Goal: Transaction & Acquisition: Purchase product/service

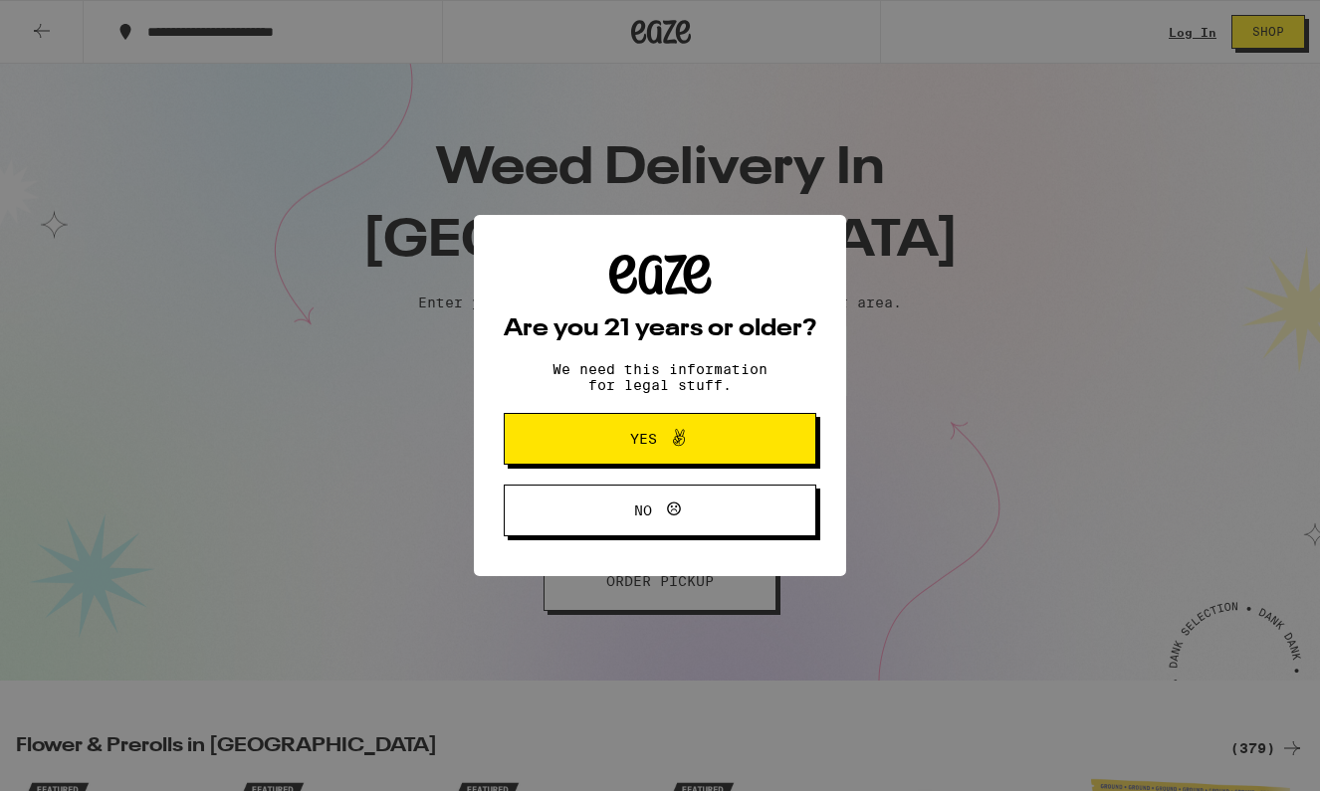
click at [613, 435] on span "Yes" at bounding box center [659, 439] width 151 height 26
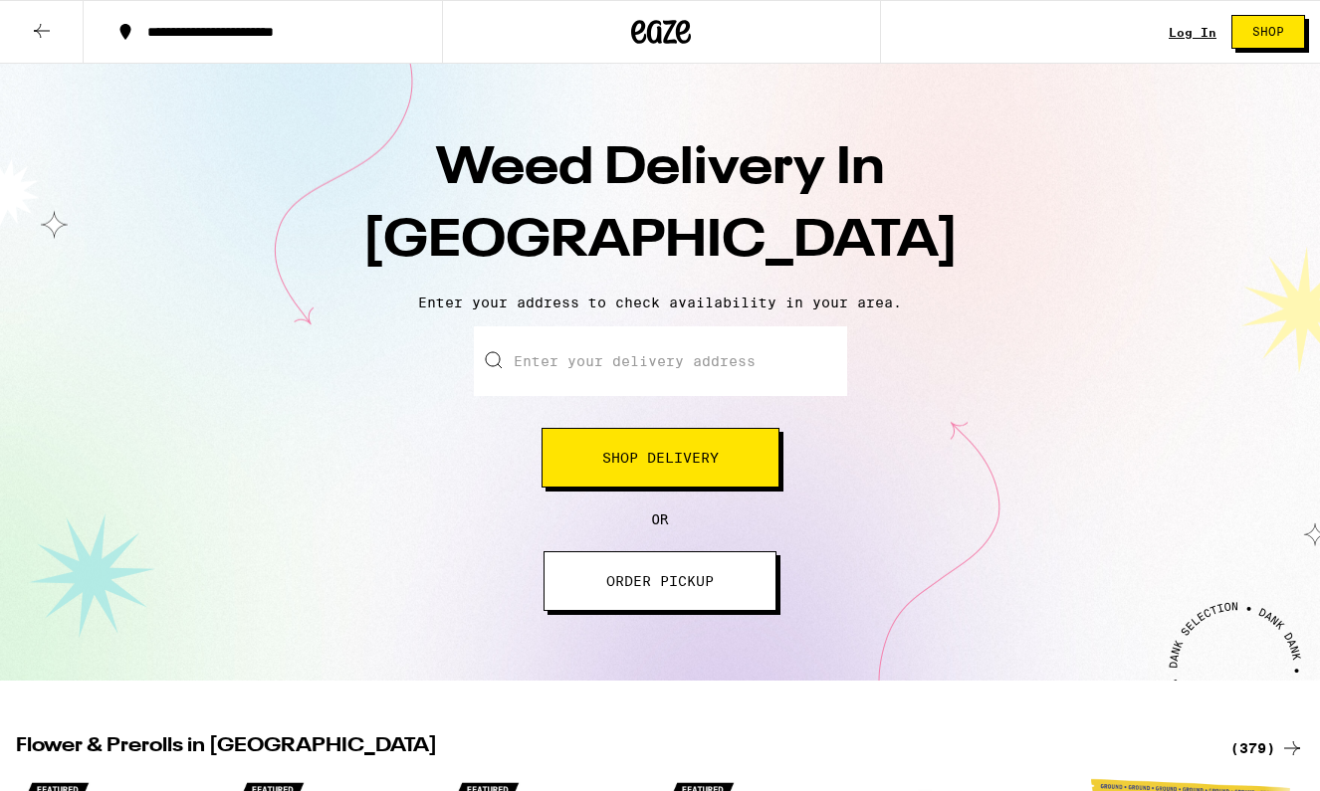
click at [663, 453] on span "Shop Delivery" at bounding box center [660, 458] width 116 height 14
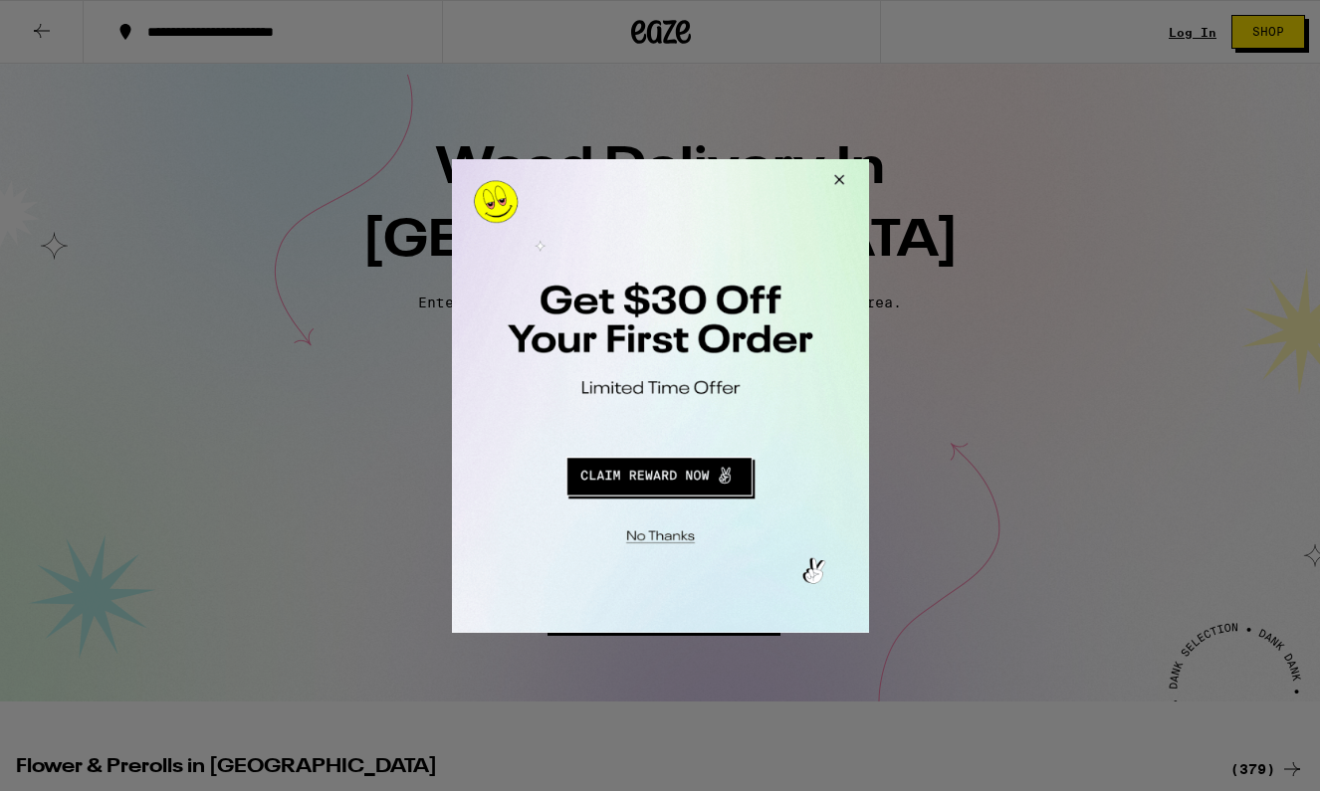
click at [725, 481] on button "Redirect to URL" at bounding box center [658, 473] width 346 height 48
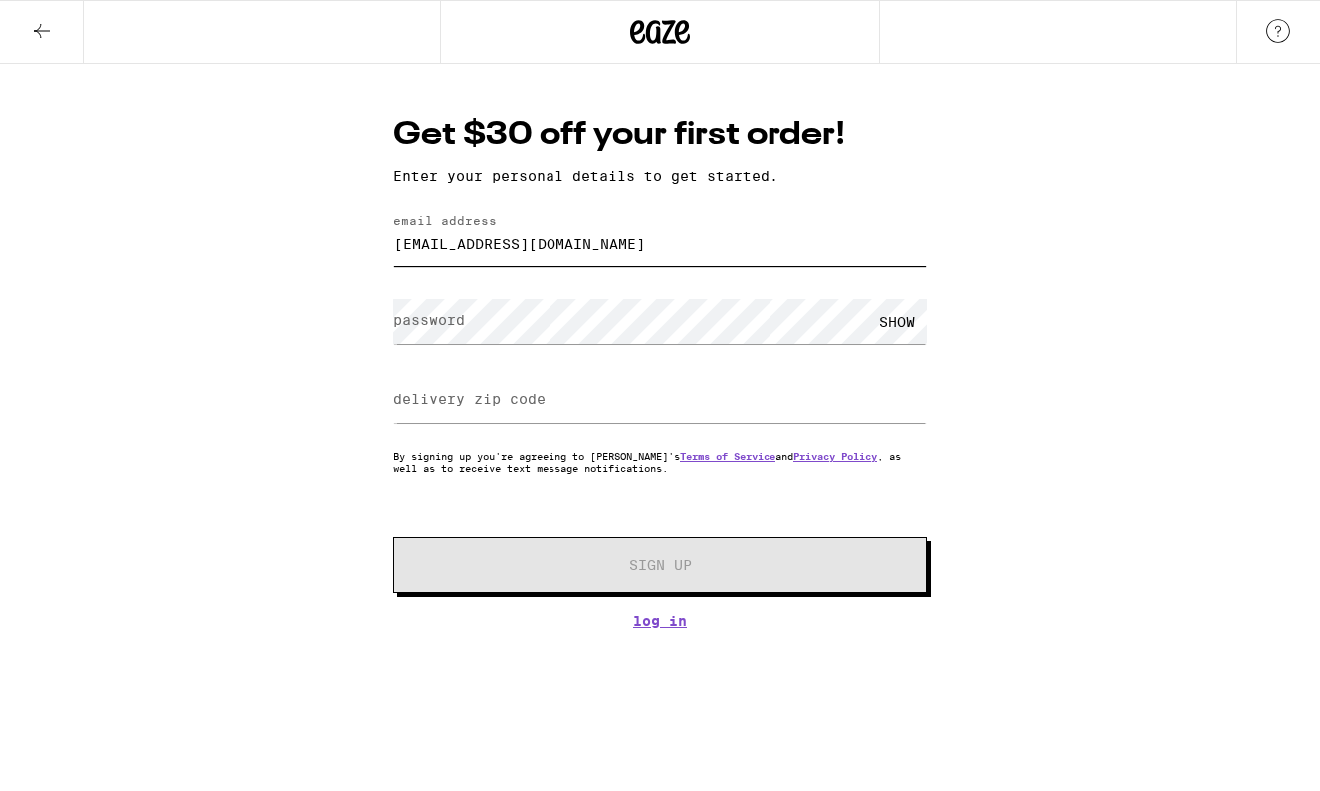
type input "sarahroseweir14@gmail.com"
click at [899, 313] on div "SHOW" at bounding box center [897, 322] width 60 height 45
click at [450, 402] on label "delivery zip code" at bounding box center [469, 399] width 152 height 16
click at [756, 397] on input "delivery zip code" at bounding box center [660, 400] width 534 height 45
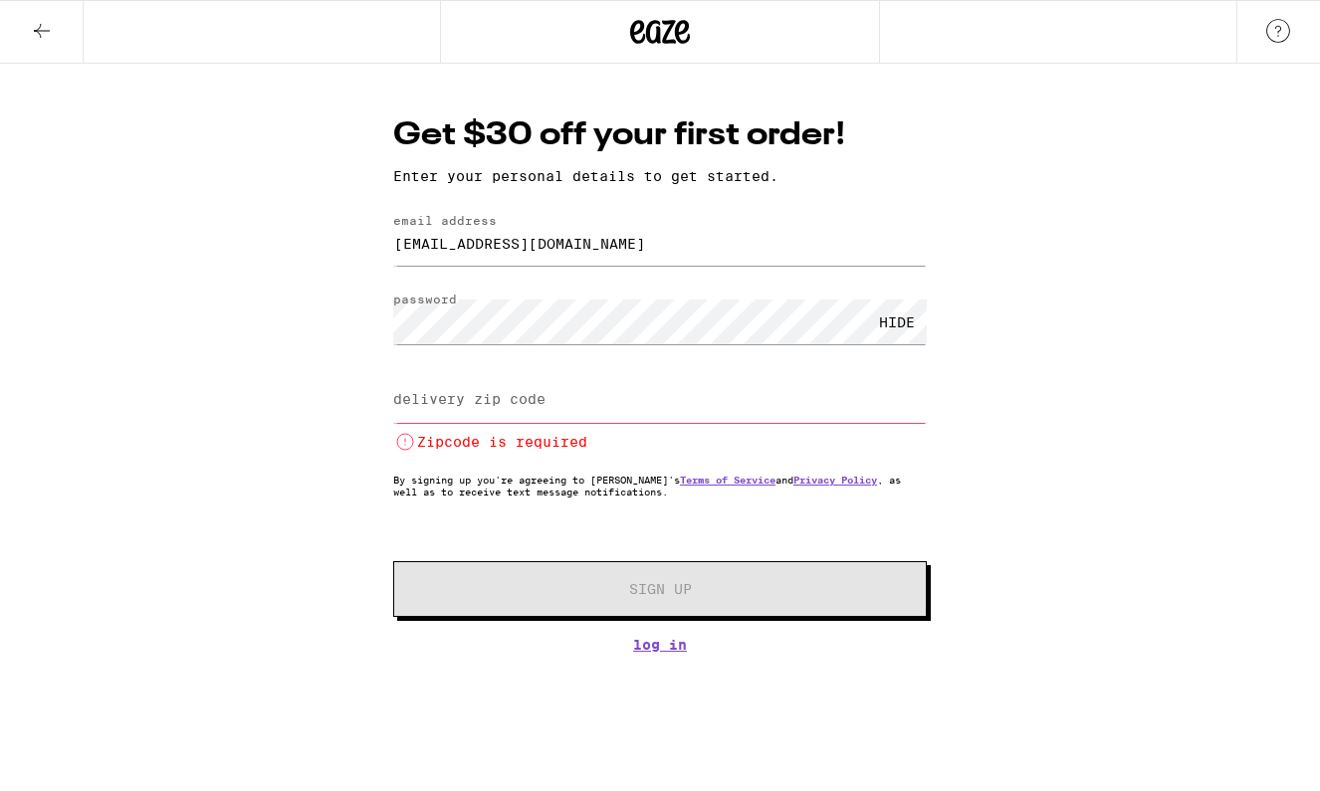
click at [547, 401] on input "delivery zip code" at bounding box center [660, 400] width 534 height 45
click at [806, 396] on input "delivery zip code" at bounding box center [660, 400] width 534 height 45
drag, startPoint x: 824, startPoint y: 396, endPoint x: 764, endPoint y: 402, distance: 60.0
click at [764, 402] on input "delivery zip code" at bounding box center [660, 400] width 534 height 45
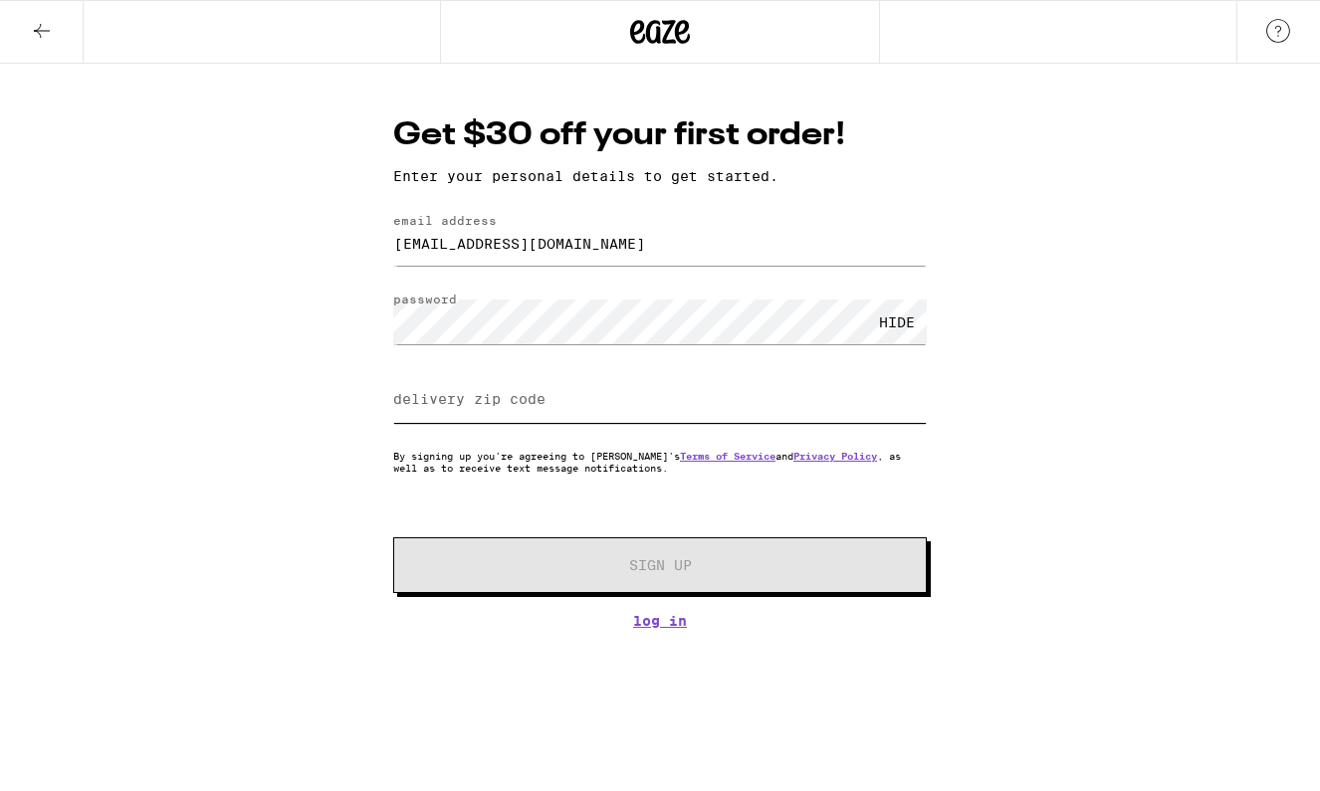
drag, startPoint x: 810, startPoint y: 404, endPoint x: 328, endPoint y: 398, distance: 481.8
click at [327, 398] on div "Get $30 off your first order! Enter your personal details to get started. email…" at bounding box center [660, 346] width 1320 height 565
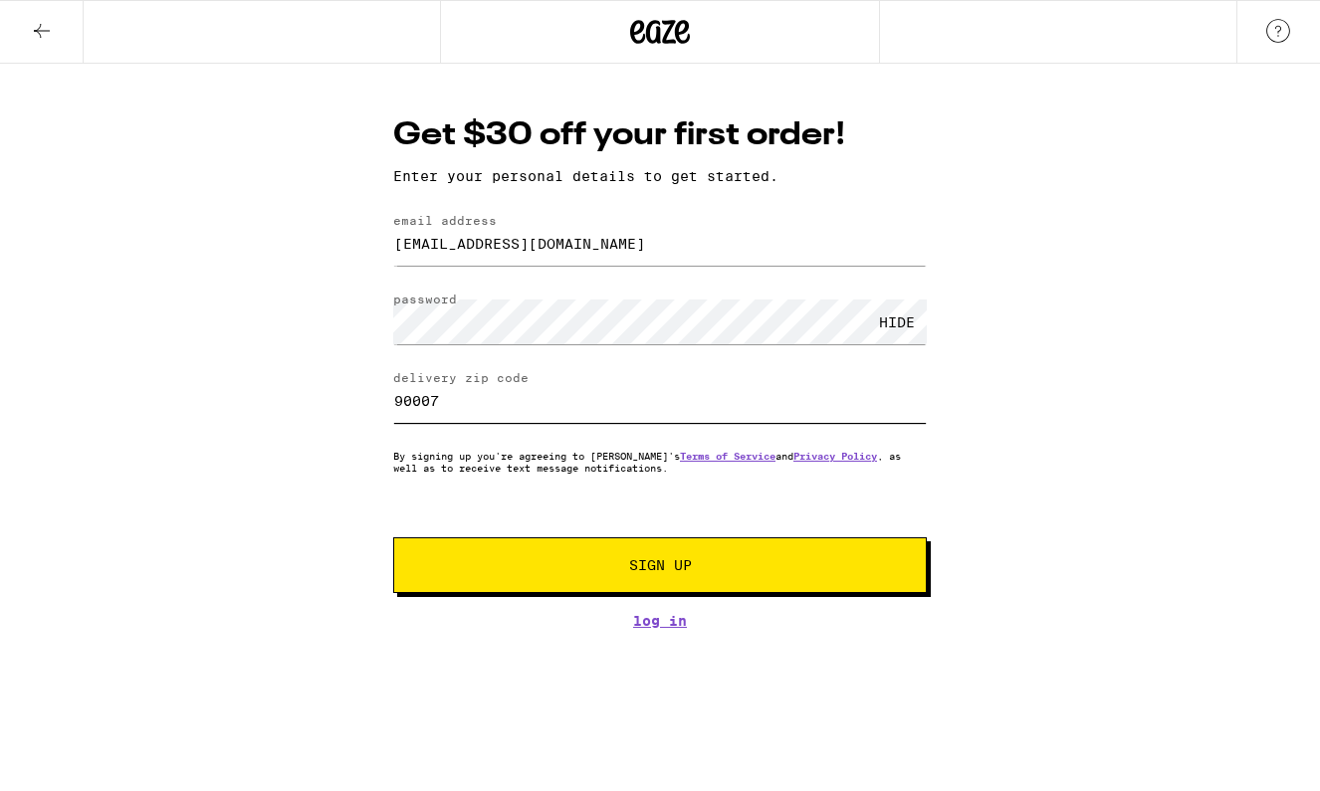
type input "90007"
click at [490, 572] on span "Sign Up" at bounding box center [660, 565] width 396 height 14
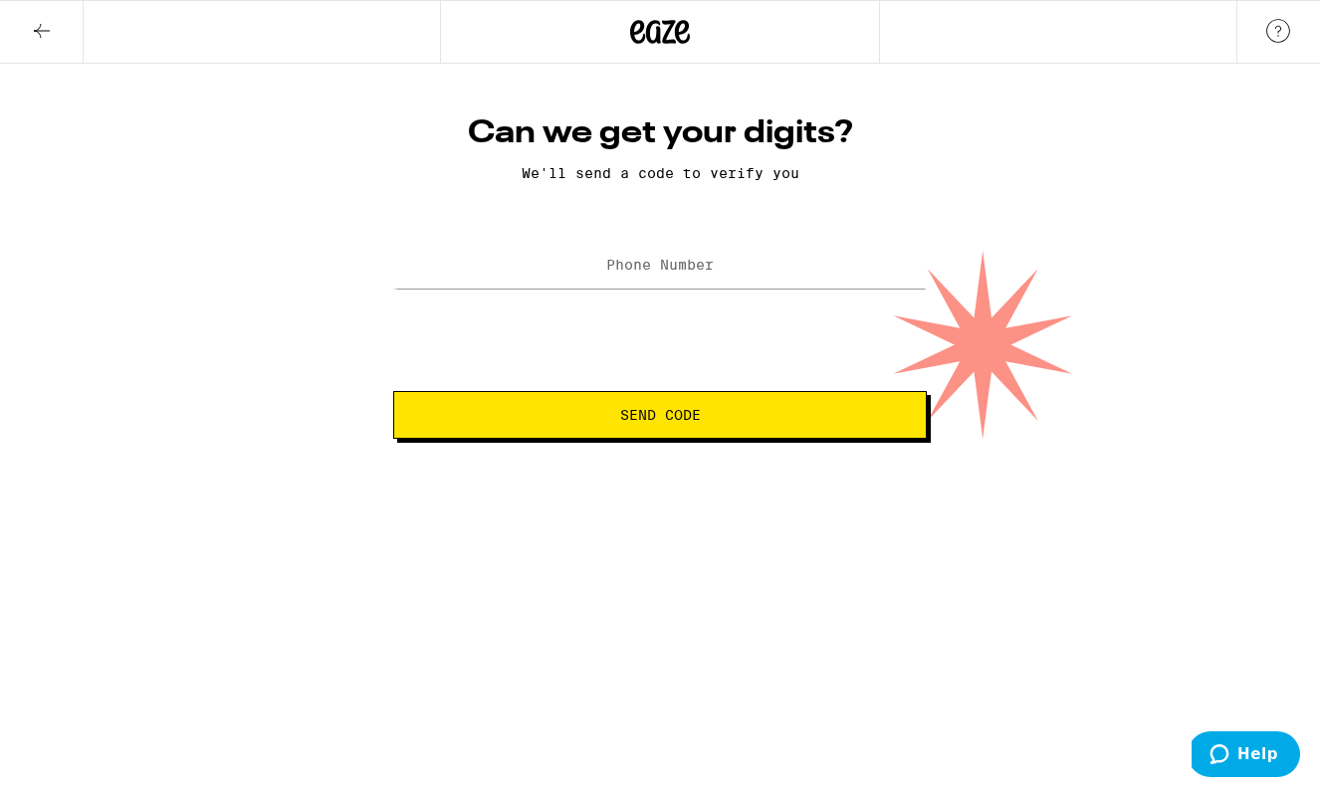
click at [635, 273] on label "Phone Number" at bounding box center [660, 265] width 108 height 16
type input "[PHONE_NUMBER]"
click at [697, 411] on span "Send Code" at bounding box center [660, 415] width 81 height 14
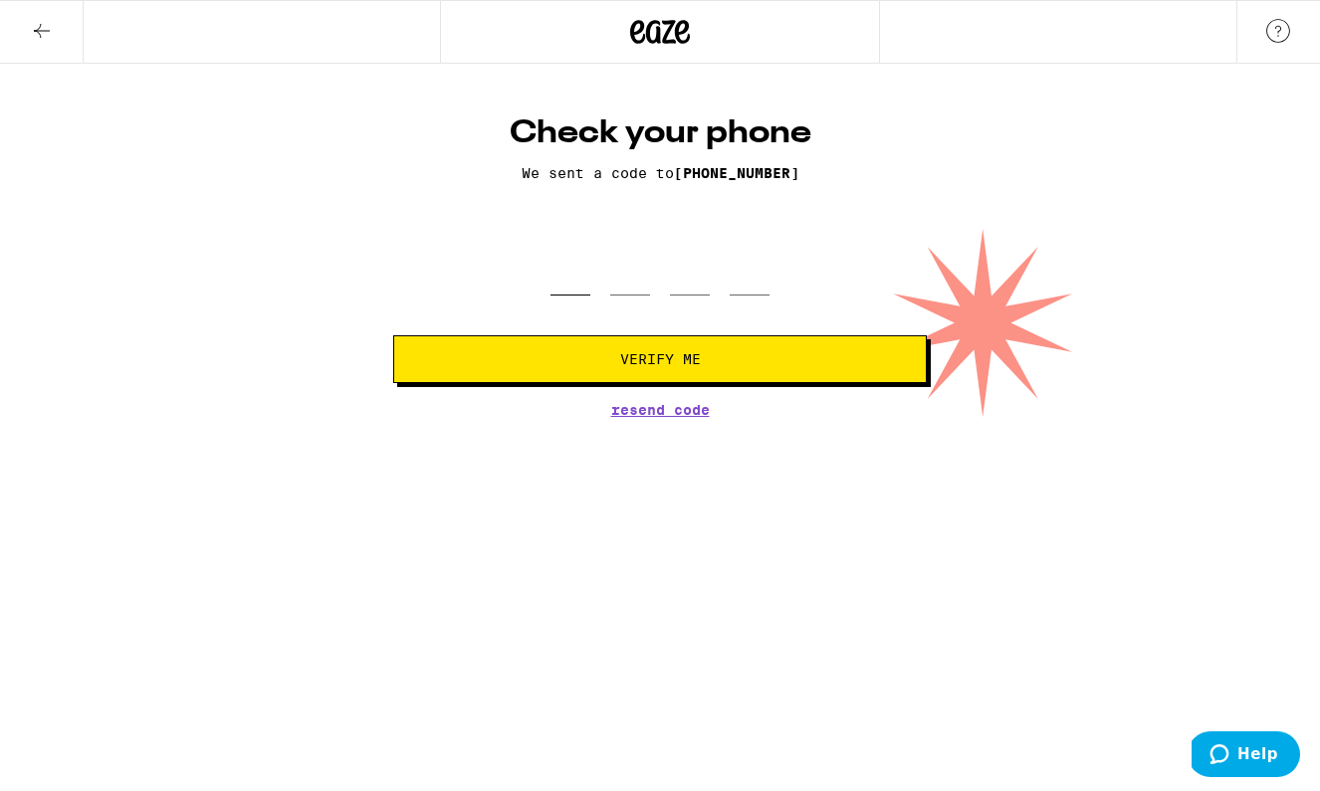
click at [563, 273] on input "tel" at bounding box center [570, 266] width 40 height 59
type input "7"
type input "9"
type input "4"
type input "0"
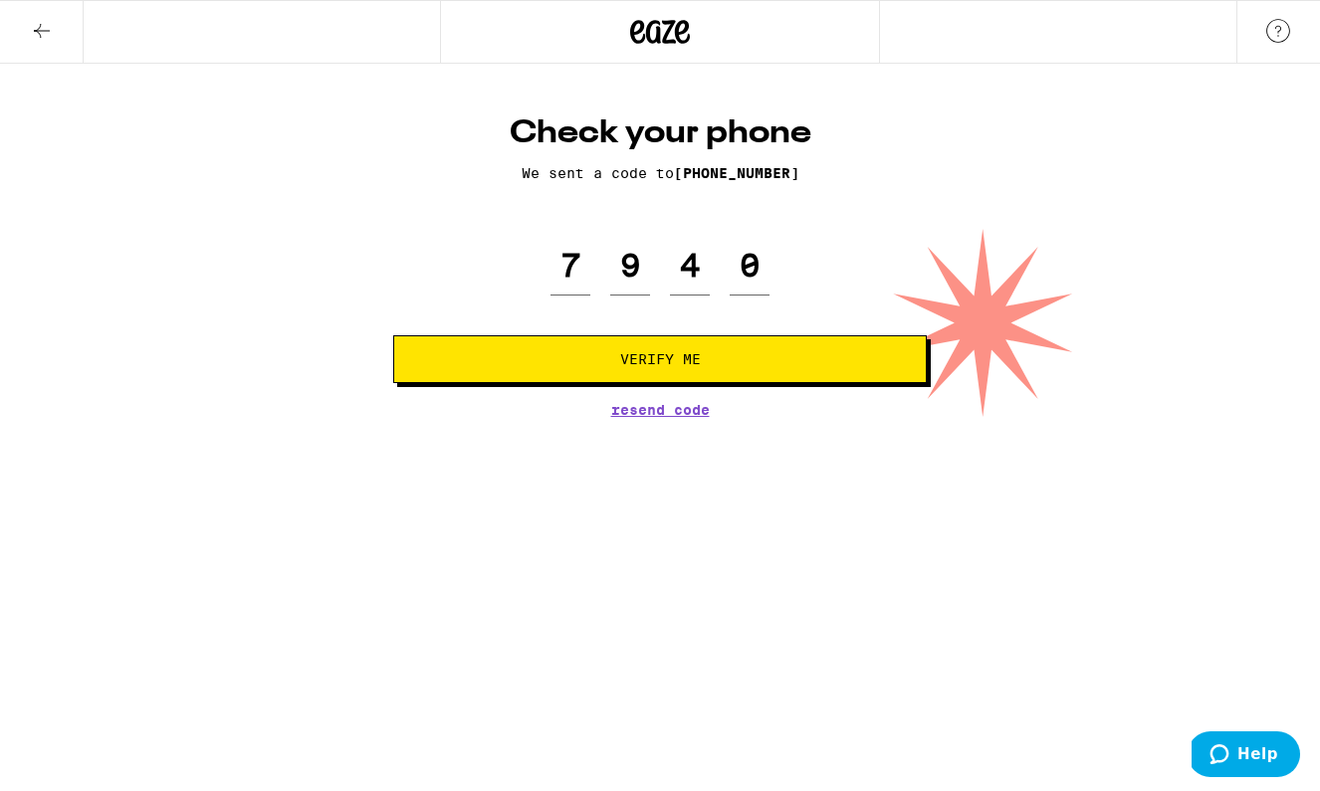
click at [632, 366] on span "Verify Me" at bounding box center [660, 359] width 81 height 14
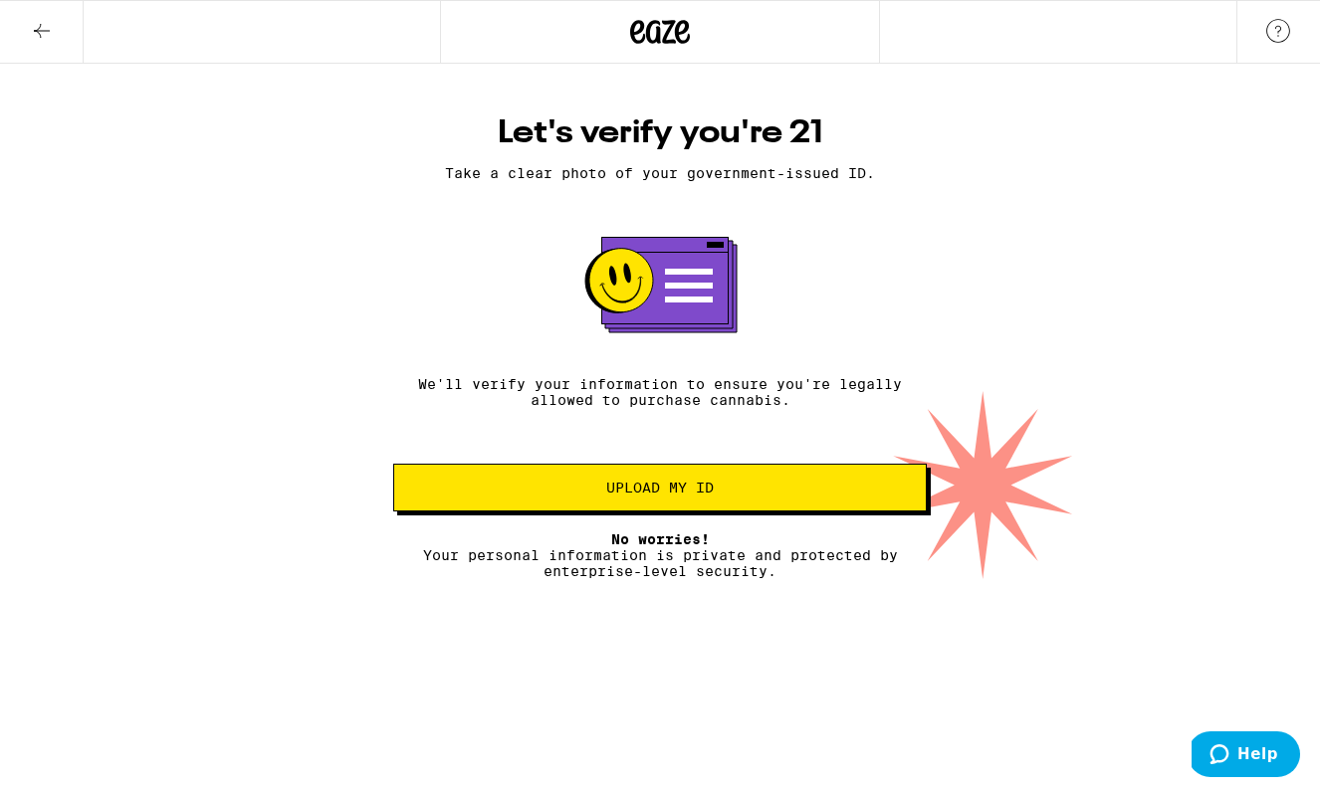
click at [659, 490] on span "Upload my ID" at bounding box center [660, 488] width 108 height 14
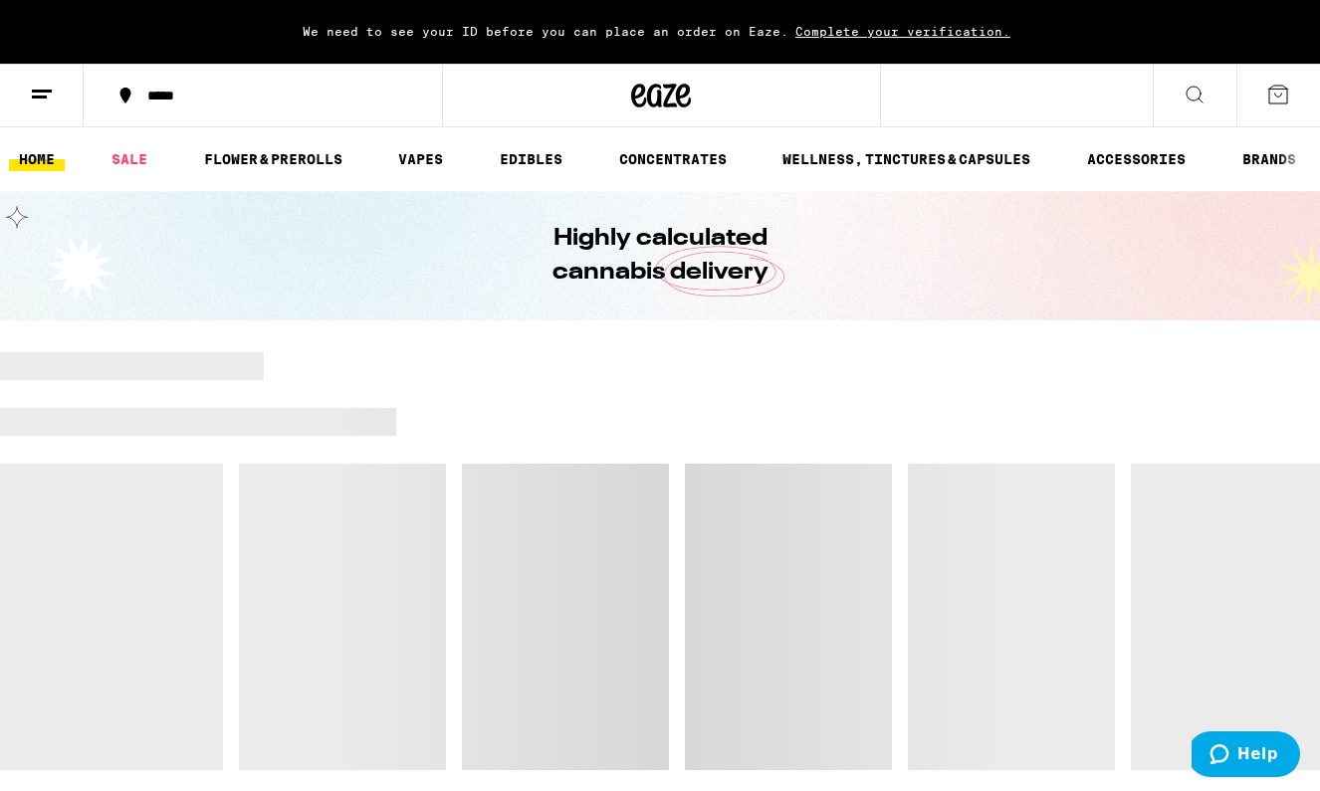
click at [54, 95] on button at bounding box center [42, 96] width 84 height 63
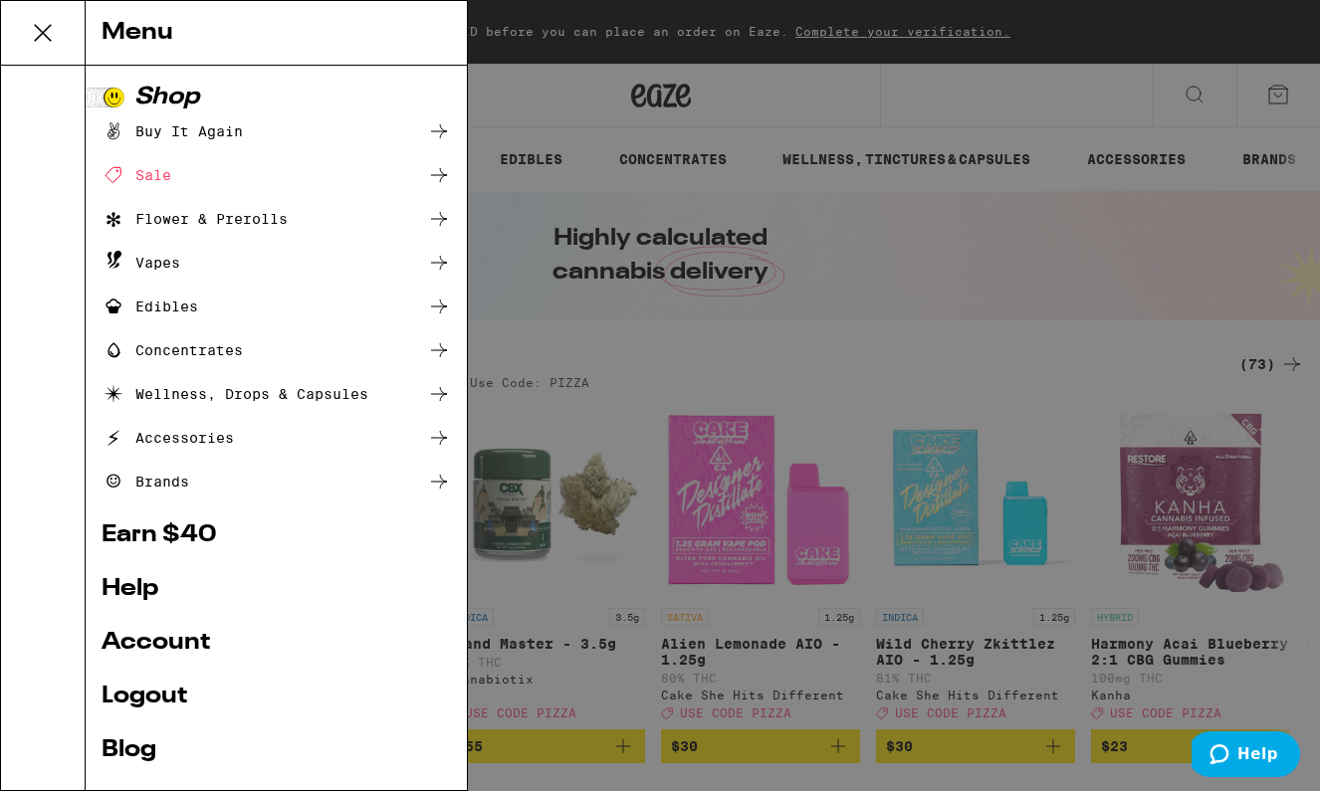
click at [159, 636] on link "Account" at bounding box center [276, 643] width 349 height 24
